Goal: Information Seeking & Learning: Learn about a topic

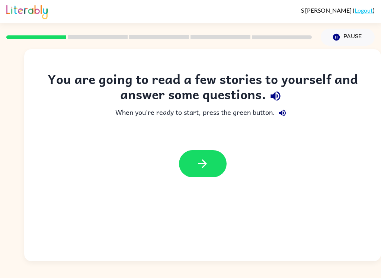
click at [224, 168] on button "button" at bounding box center [203, 163] width 48 height 27
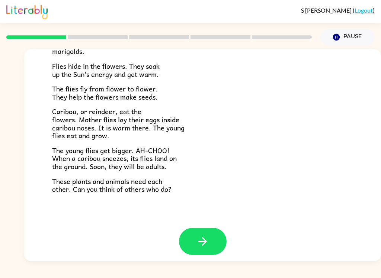
scroll to position [148, 0]
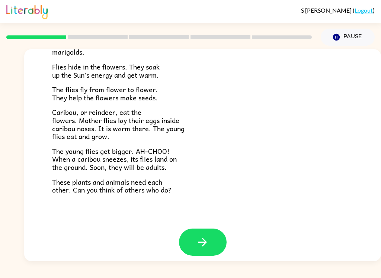
click at [217, 237] on button "button" at bounding box center [203, 242] width 48 height 27
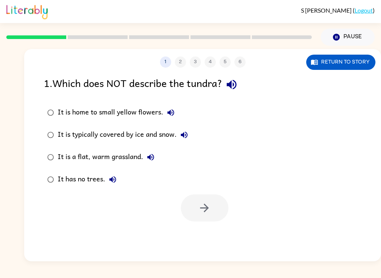
scroll to position [0, 0]
click at [147, 158] on icon "button" at bounding box center [150, 157] width 9 height 9
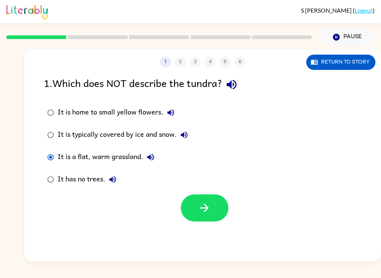
click at [227, 211] on button "button" at bounding box center [205, 207] width 48 height 27
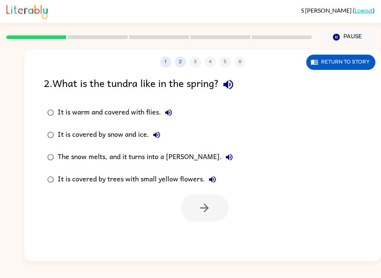
click at [217, 204] on div at bounding box center [205, 207] width 48 height 27
click at [230, 210] on div at bounding box center [202, 206] width 356 height 31
click at [230, 136] on div "It is warm and covered with flies. It is covered by snow and ice. The snow melt…" at bounding box center [212, 145] width 337 height 89
click at [133, 130] on div "It is covered by snow and ice." at bounding box center [111, 134] width 106 height 15
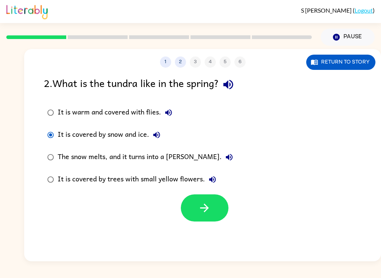
click at [161, 156] on div "The snow melts, and it turns into a [PERSON_NAME]." at bounding box center [147, 157] width 179 height 15
click at [161, 114] on button "It is warm and covered with flies." at bounding box center [168, 112] width 15 height 15
click at [100, 113] on div "It is warm and covered with flies." at bounding box center [117, 112] width 118 height 15
click at [216, 222] on button "button" at bounding box center [205, 207] width 48 height 27
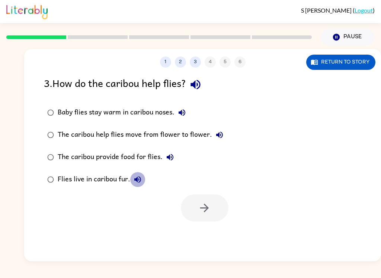
click at [140, 180] on icon "button" at bounding box center [137, 179] width 7 height 7
click at [113, 178] on div "Flies live in caribou fur." at bounding box center [101, 179] width 87 height 15
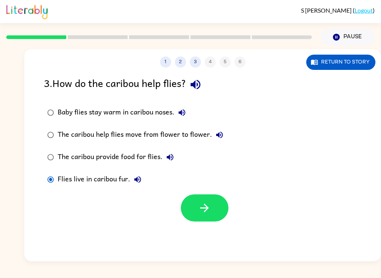
click at [217, 217] on button "button" at bounding box center [205, 207] width 48 height 27
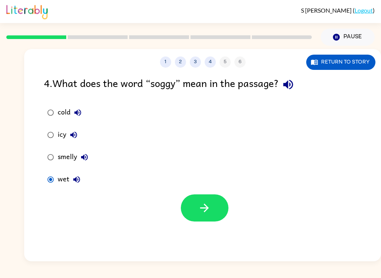
click at [73, 134] on icon "button" at bounding box center [73, 135] width 7 height 7
click at [212, 218] on button "button" at bounding box center [205, 207] width 48 height 27
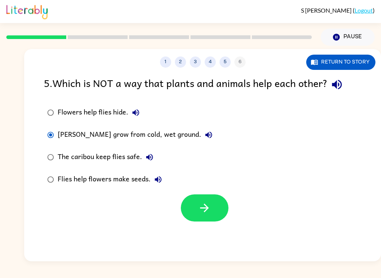
click at [217, 216] on button "button" at bounding box center [205, 207] width 48 height 27
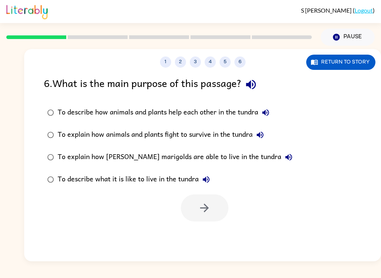
click at [254, 90] on icon "button" at bounding box center [250, 84] width 13 height 13
click at [252, 87] on icon "button" at bounding box center [251, 85] width 10 height 10
click at [257, 89] on icon "button" at bounding box center [250, 84] width 13 height 13
click at [68, 177] on div "To describe what it is like to live in the tundra" at bounding box center [136, 179] width 156 height 15
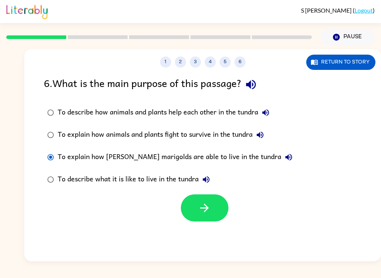
click at [213, 213] on button "button" at bounding box center [205, 207] width 48 height 27
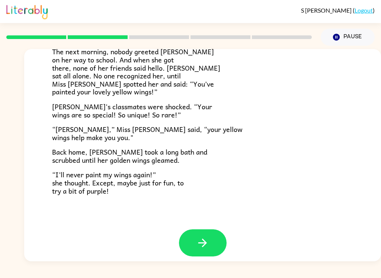
scroll to position [201, 0]
click at [220, 237] on button "button" at bounding box center [203, 243] width 48 height 27
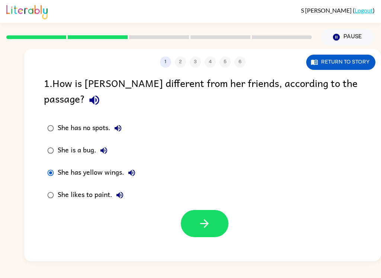
click at [212, 213] on button "button" at bounding box center [205, 223] width 48 height 27
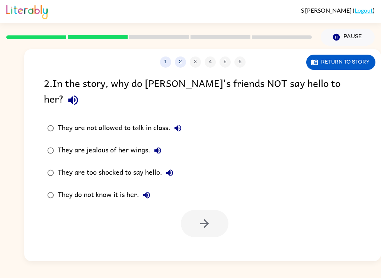
click at [129, 188] on div "They do not know it is her." at bounding box center [106, 195] width 96 height 15
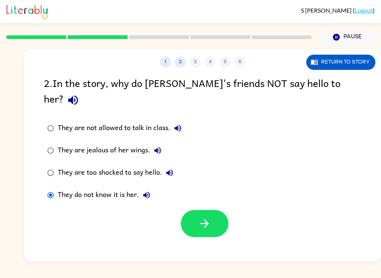
click at [129, 188] on label "They do not know it is her." at bounding box center [114, 195] width 149 height 22
click at [220, 210] on button "button" at bounding box center [205, 223] width 48 height 27
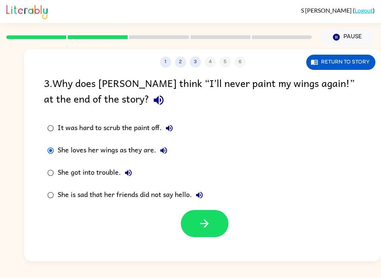
click at [213, 233] on button "button" at bounding box center [205, 223] width 48 height 27
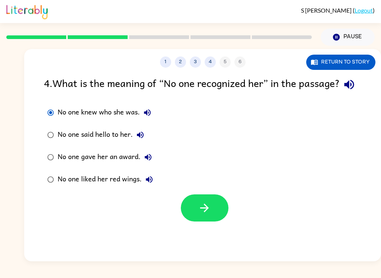
click at [214, 222] on button "button" at bounding box center [205, 207] width 48 height 27
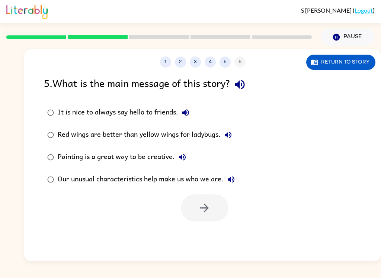
click at [174, 187] on div "Our unusual characteristics help make us who we are." at bounding box center [148, 179] width 181 height 15
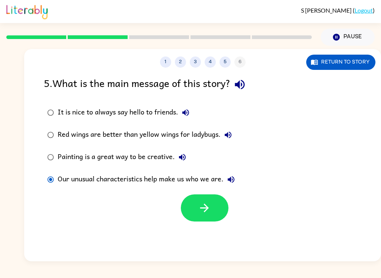
click at [214, 218] on button "button" at bounding box center [205, 207] width 48 height 27
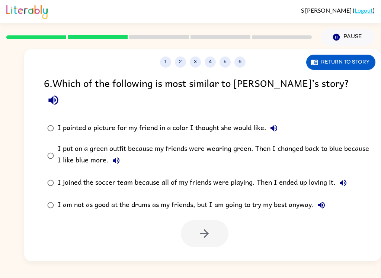
click at [131, 150] on div "I put on a green outfit because my friends were wearing green. Then I changed b…" at bounding box center [214, 155] width 313 height 25
click at [202, 227] on icon "button" at bounding box center [204, 233] width 13 height 13
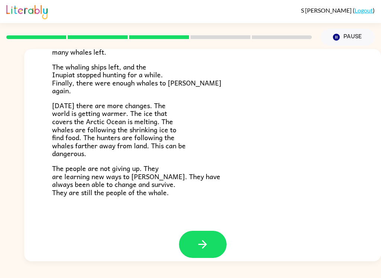
scroll to position [242, 0]
click at [217, 241] on button "button" at bounding box center [203, 244] width 48 height 27
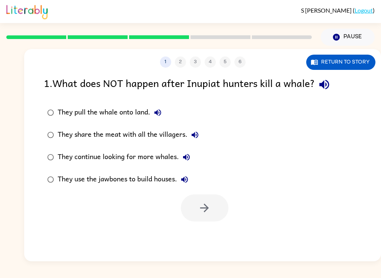
click at [82, 113] on div "They pull the whale onto land." at bounding box center [111, 112] width 107 height 15
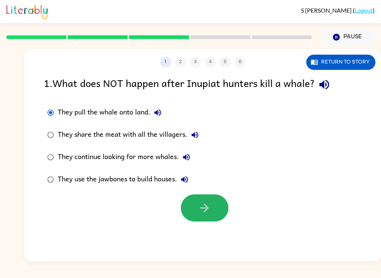
click at [213, 214] on button "button" at bounding box center [205, 207] width 48 height 27
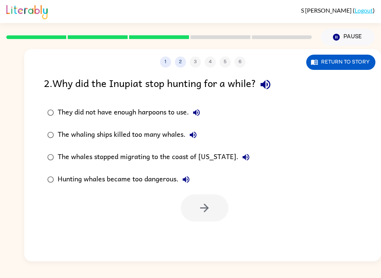
click at [161, 181] on div "Hunting whales became too dangerous." at bounding box center [126, 179] width 136 height 15
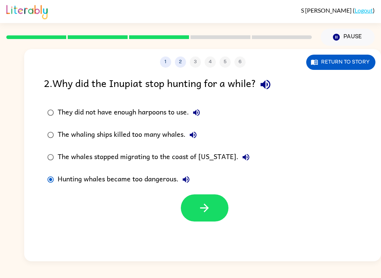
click at [215, 229] on div "1 2 3 4 5 6 Return to story 2 . Why did the Inupiat stop hunting for a while? T…" at bounding box center [202, 155] width 356 height 212
click at [213, 214] on button "button" at bounding box center [205, 207] width 48 height 27
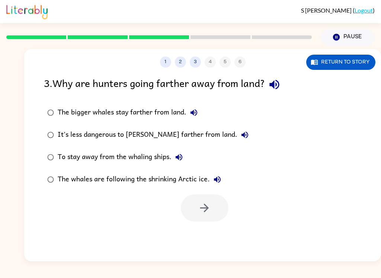
click at [99, 140] on div "It's less dangerous to [PERSON_NAME] farther from land." at bounding box center [155, 134] width 194 height 15
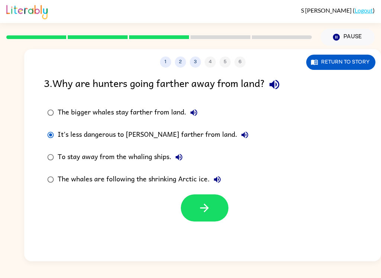
click at [94, 161] on div "To stay away from the whaling ships." at bounding box center [122, 157] width 129 height 15
click at [85, 156] on div "To stay away from the whaling ships." at bounding box center [122, 157] width 129 height 15
click at [207, 210] on icon "button" at bounding box center [204, 208] width 9 height 9
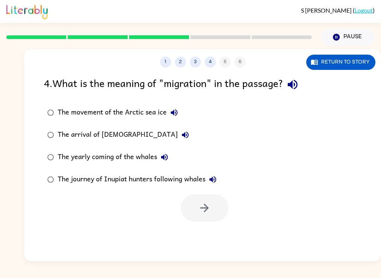
click at [159, 107] on div "The movement of the Arctic sea ice" at bounding box center [120, 112] width 124 height 15
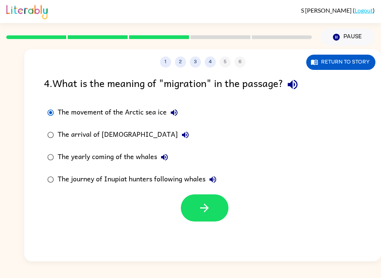
click at [125, 135] on div "The arrival of [DEMOGRAPHIC_DATA]" at bounding box center [125, 134] width 135 height 15
click at [178, 141] on button "The arrival of [DEMOGRAPHIC_DATA]" at bounding box center [185, 134] width 15 height 15
click at [148, 158] on div "The yearly coming of the whales" at bounding box center [115, 157] width 114 height 15
click at [171, 161] on button "The yearly coming of the whales" at bounding box center [164, 157] width 15 height 15
click at [217, 178] on icon "button" at bounding box center [212, 179] width 9 height 9
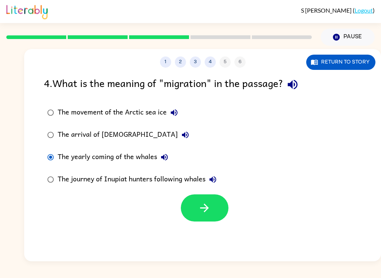
click at [165, 155] on icon "button" at bounding box center [164, 157] width 7 height 7
click at [216, 181] on icon "button" at bounding box center [212, 179] width 7 height 7
click at [199, 214] on icon "button" at bounding box center [204, 207] width 13 height 13
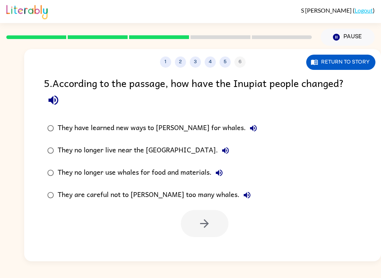
click at [138, 149] on div "They no longer live near the [GEOGRAPHIC_DATA]." at bounding box center [145, 150] width 175 height 15
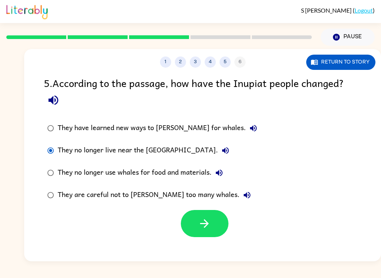
click at [204, 250] on div "1 2 3 4 5 6 Return to story 5 . According to the passage, how have the Inupiat …" at bounding box center [202, 155] width 356 height 212
click at [208, 232] on button "button" at bounding box center [205, 223] width 48 height 27
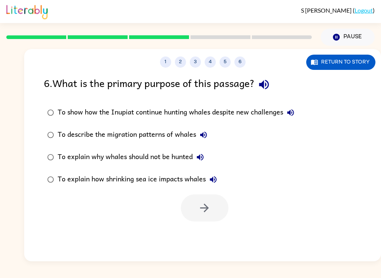
click at [169, 141] on div "To describe the migration patterns of whales" at bounding box center [134, 134] width 153 height 15
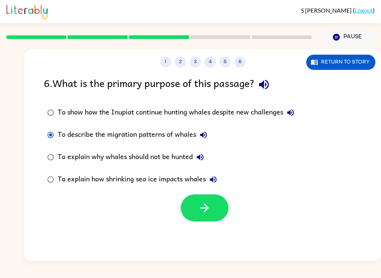
click at [216, 213] on button "button" at bounding box center [205, 207] width 48 height 27
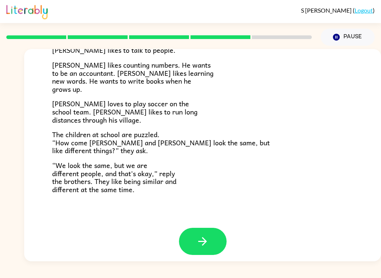
scroll to position [155, 0]
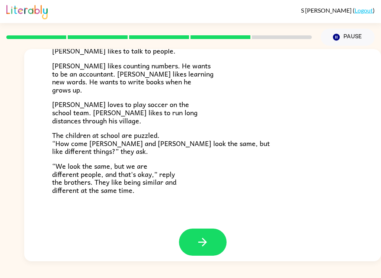
click at [220, 223] on div "[PERSON_NAME] and [PERSON_NAME] and [PERSON_NAME] are twin brothers. "They look…" at bounding box center [202, 61] width 356 height 335
click at [203, 242] on icon "button" at bounding box center [202, 242] width 13 height 13
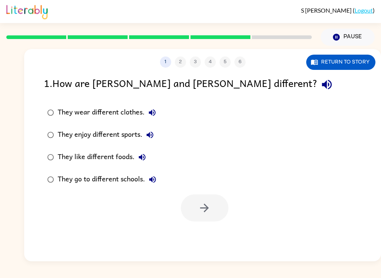
scroll to position [0, 0]
click at [134, 180] on div "They go to different schools." at bounding box center [109, 179] width 102 height 15
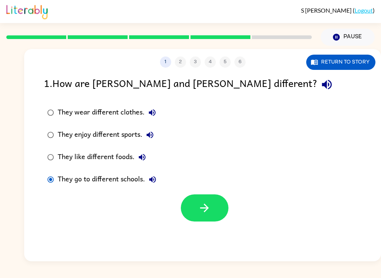
click at [220, 211] on button "button" at bounding box center [205, 207] width 48 height 27
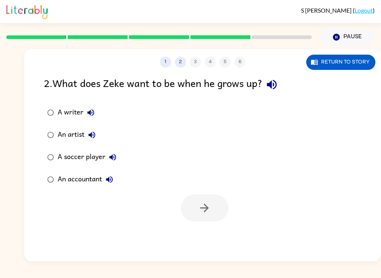
click at [78, 176] on div "An accountant" at bounding box center [87, 179] width 59 height 15
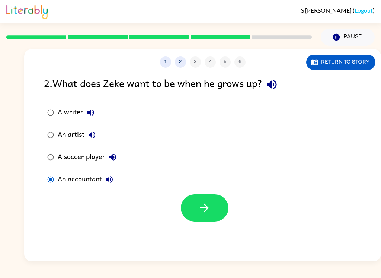
click at [208, 220] on button "button" at bounding box center [205, 207] width 48 height 27
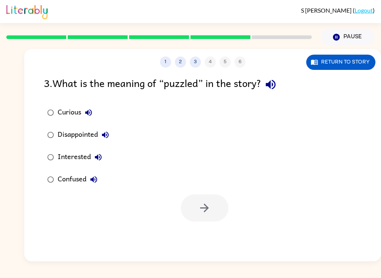
click at [65, 152] on div "Interested" at bounding box center [82, 157] width 48 height 15
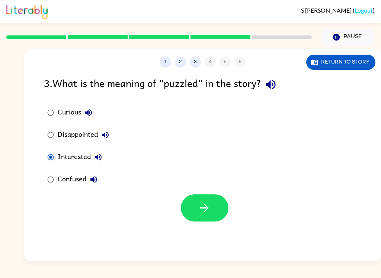
click at [184, 203] on button "button" at bounding box center [205, 207] width 48 height 27
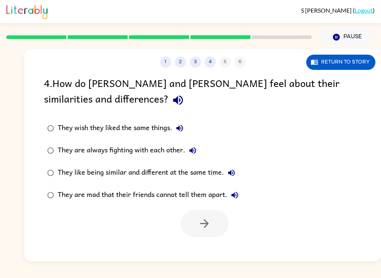
click at [137, 147] on div "They are always fighting with each other." at bounding box center [129, 150] width 142 height 15
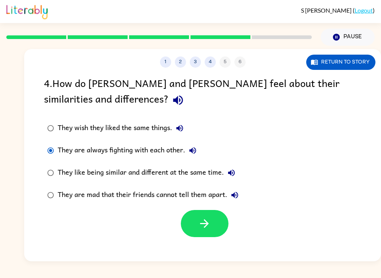
click at [206, 223] on icon "button" at bounding box center [204, 223] width 13 height 13
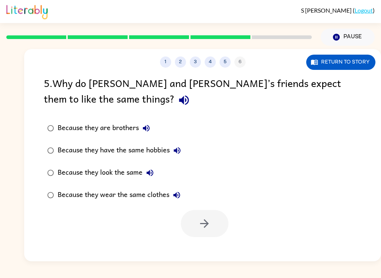
click at [91, 135] on div "Because they are brothers" at bounding box center [106, 128] width 96 height 15
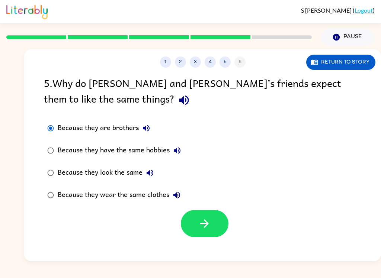
click at [74, 132] on div "Because they are brothers" at bounding box center [106, 128] width 96 height 15
click at [82, 161] on label "Because they have the same hobbies" at bounding box center [114, 150] width 148 height 22
click at [194, 224] on button "button" at bounding box center [205, 223] width 48 height 27
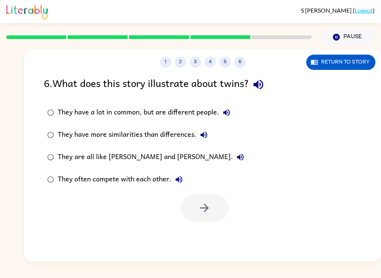
click at [74, 153] on div "They are all like [PERSON_NAME] and [PERSON_NAME]." at bounding box center [153, 157] width 190 height 15
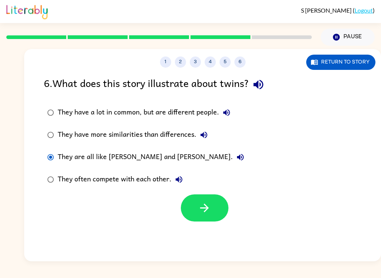
click at [69, 126] on label "They have more similarities than differences." at bounding box center [145, 135] width 211 height 22
click at [67, 115] on div "They have a lot in common, but are different people." at bounding box center [146, 112] width 176 height 15
click at [190, 215] on button "button" at bounding box center [205, 207] width 48 height 27
